Goal: Use online tool/utility: Utilize a website feature to perform a specific function

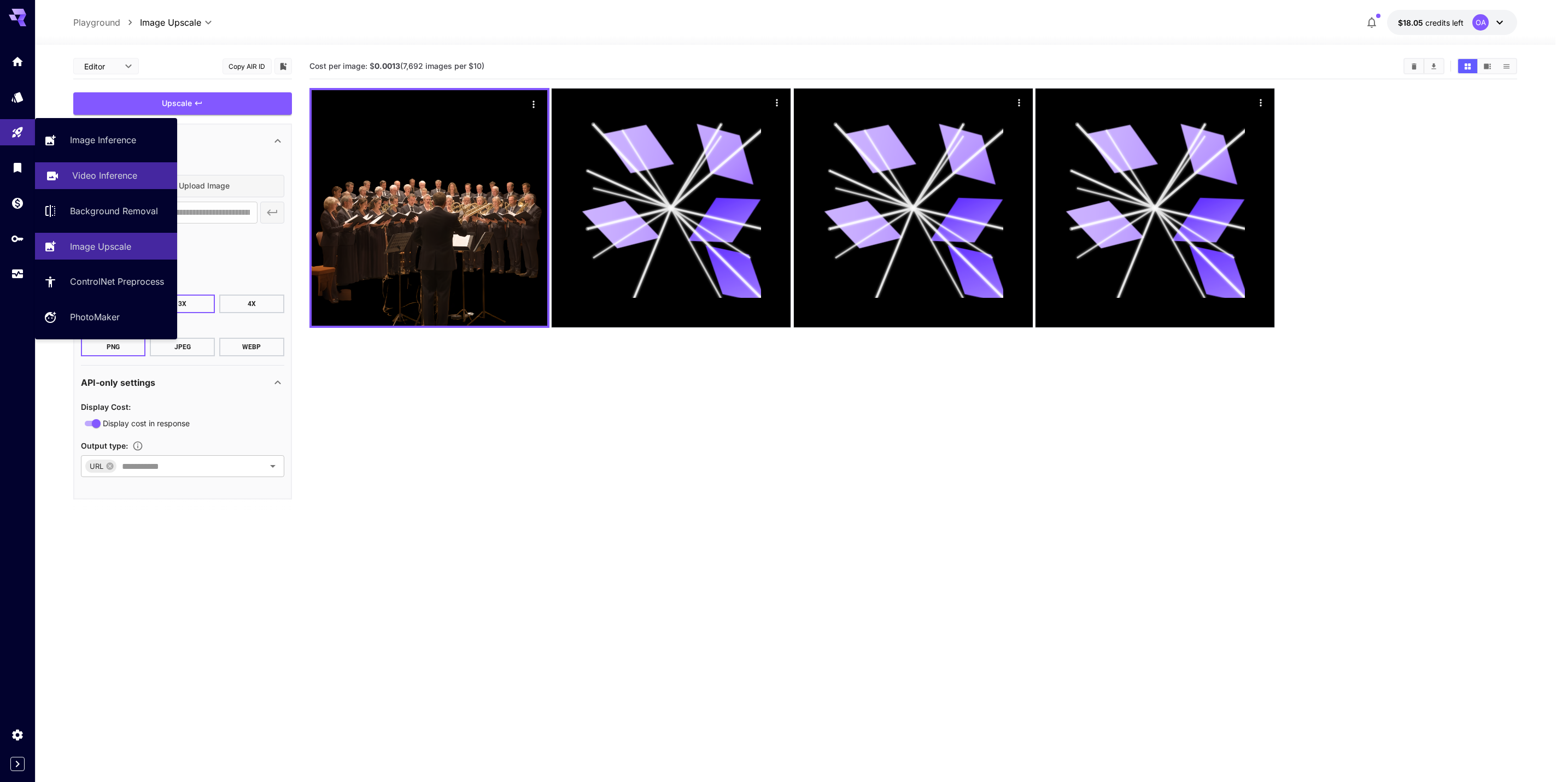
click at [80, 169] on p "Video Inference" at bounding box center [105, 175] width 65 height 13
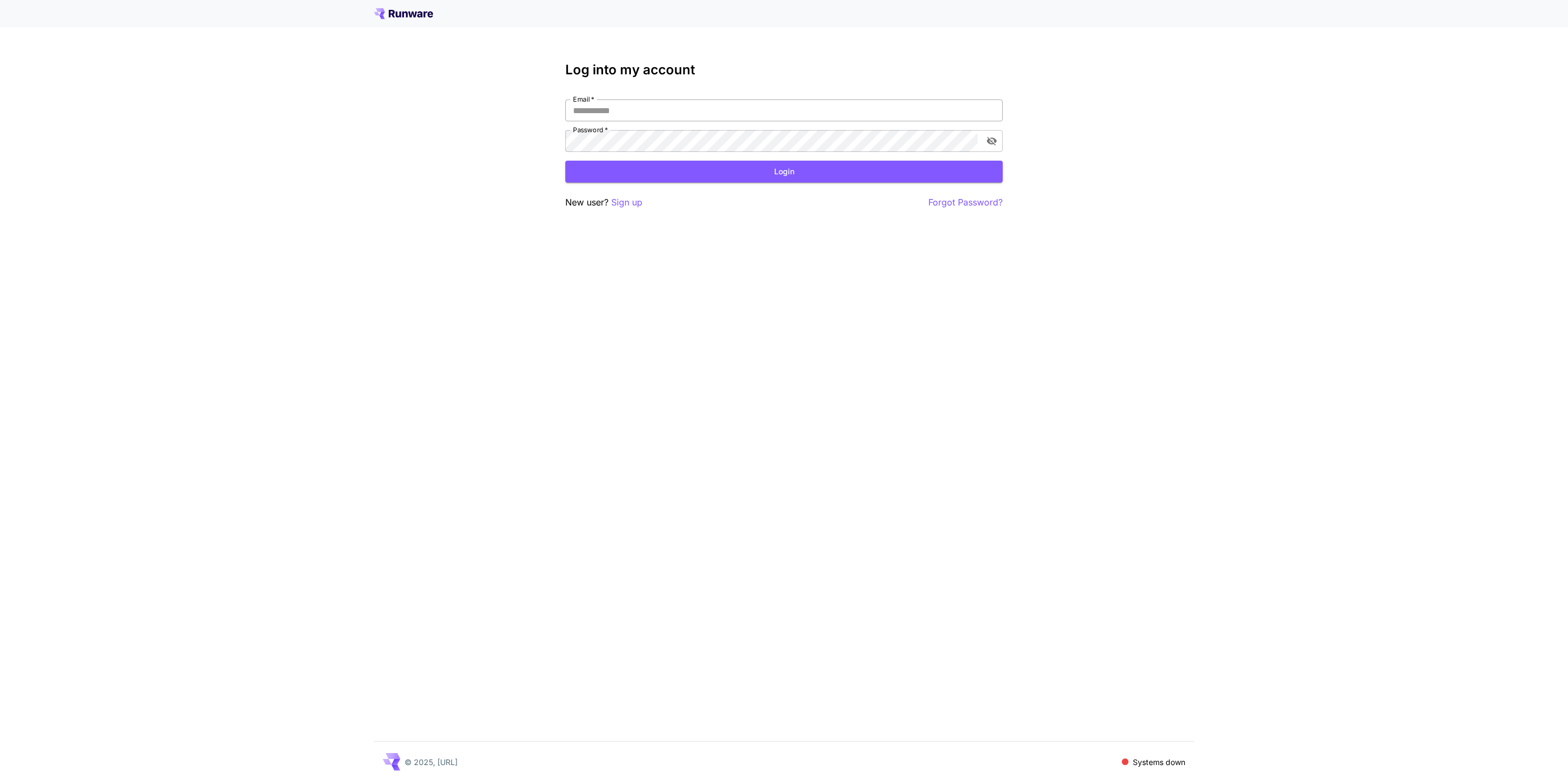
click at [696, 105] on input "Email   *" at bounding box center [783, 110] width 437 height 22
type input "**********"
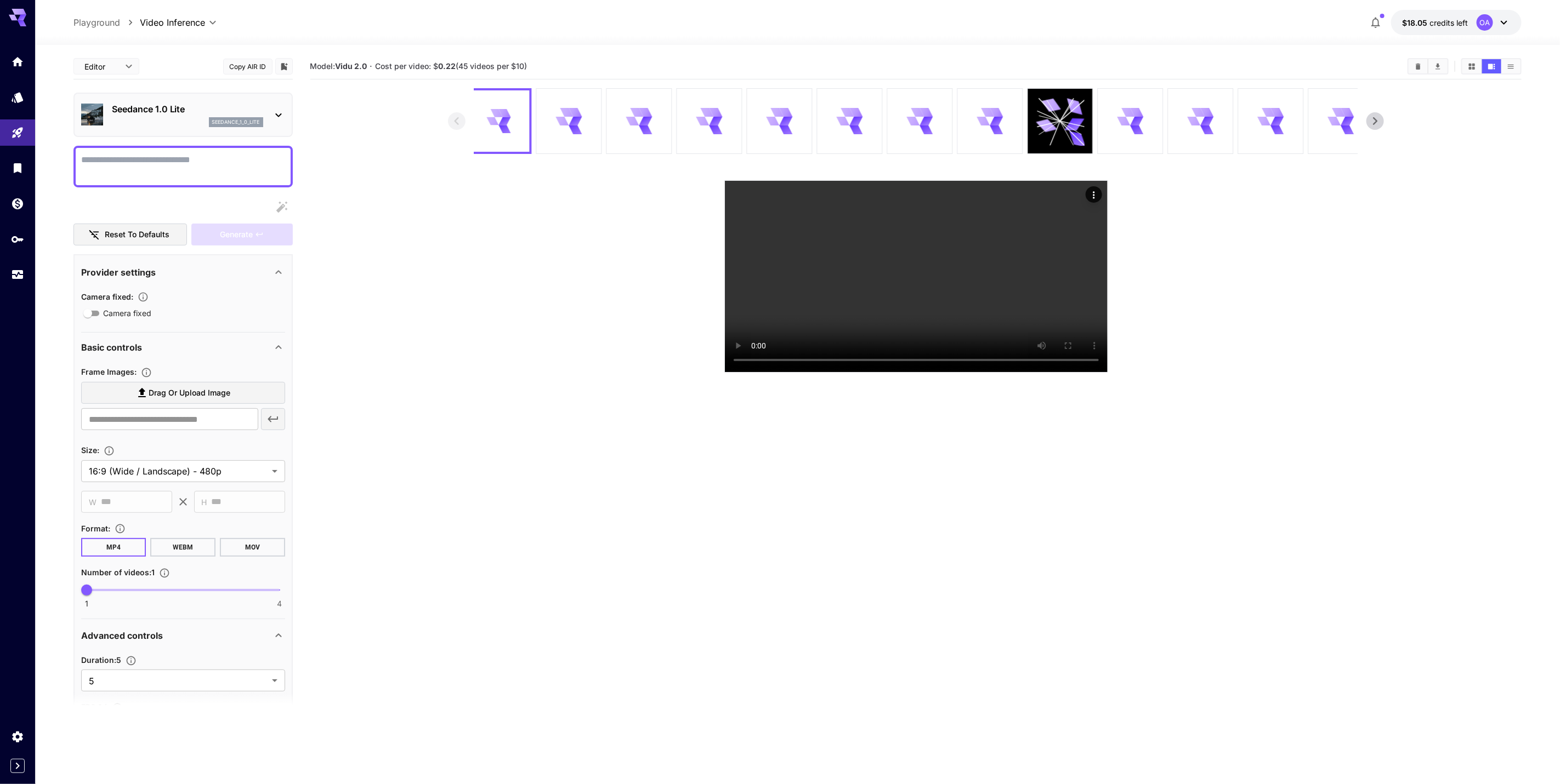
click at [132, 121] on div "seedance_1_0_lite" at bounding box center [188, 122] width 152 height 10
